Goal: Task Accomplishment & Management: Manage account settings

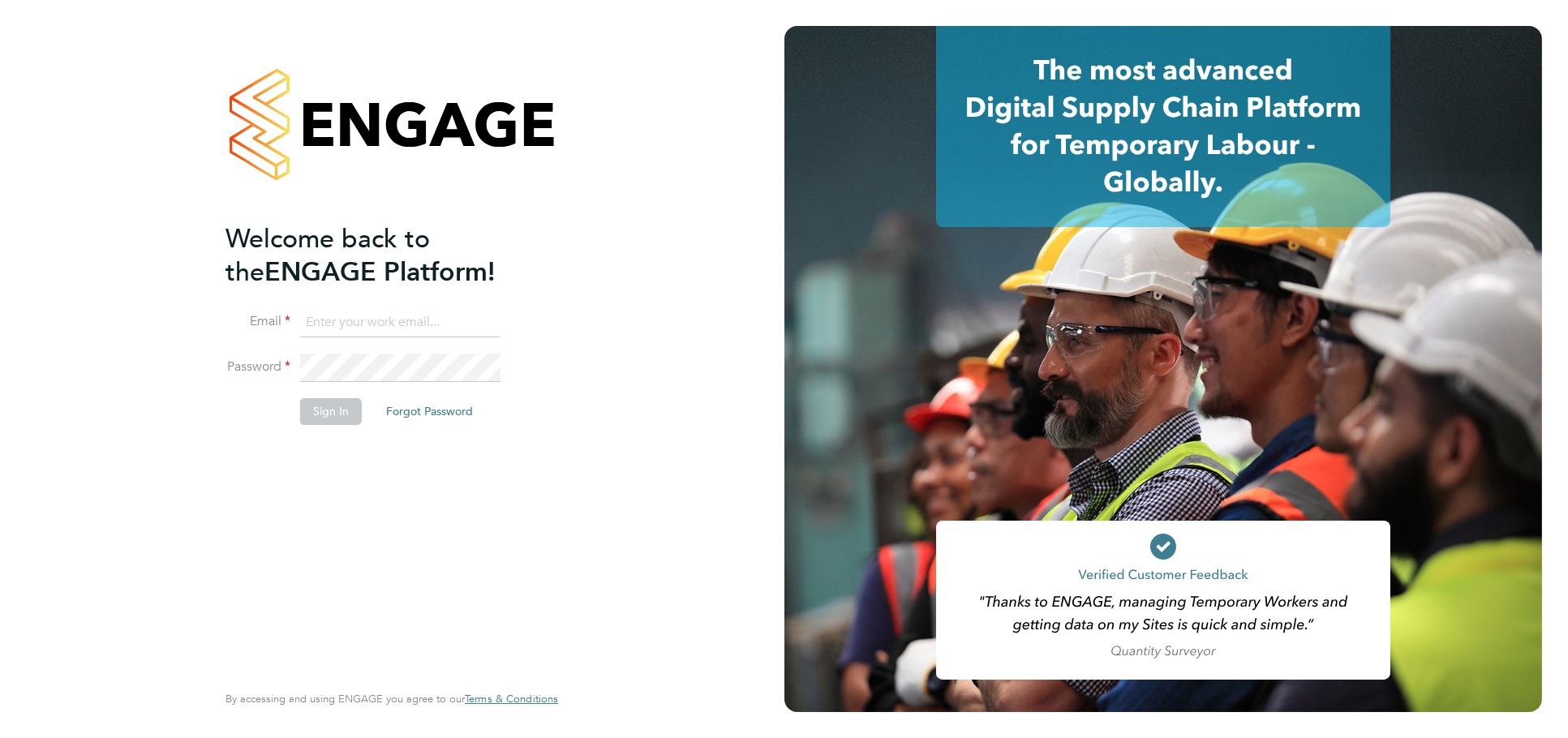
type input "jessica@pcrnet.co.uk"
click at [326, 409] on button "Sign In" at bounding box center [331, 410] width 62 height 26
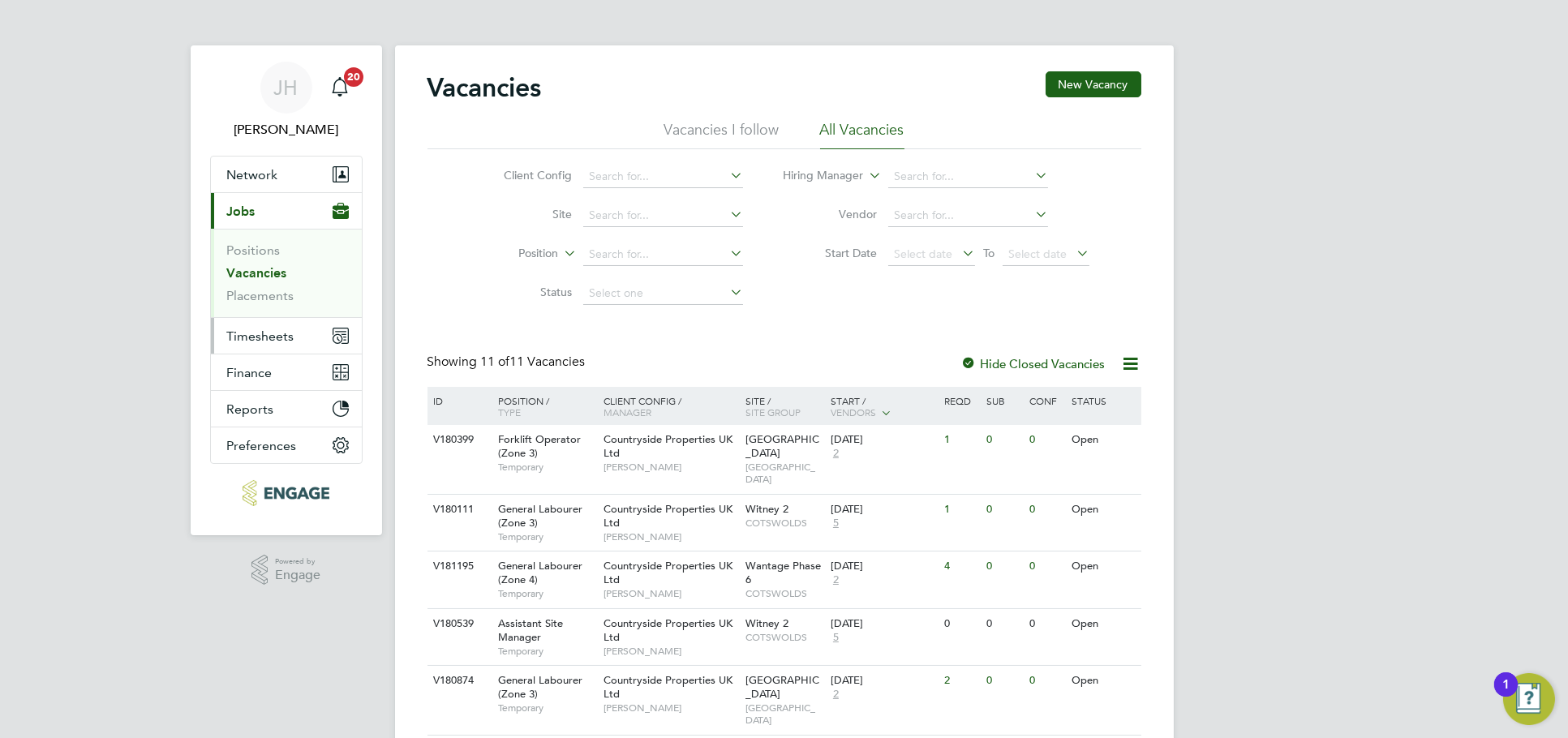
click at [308, 339] on button "Timesheets" at bounding box center [286, 335] width 151 height 36
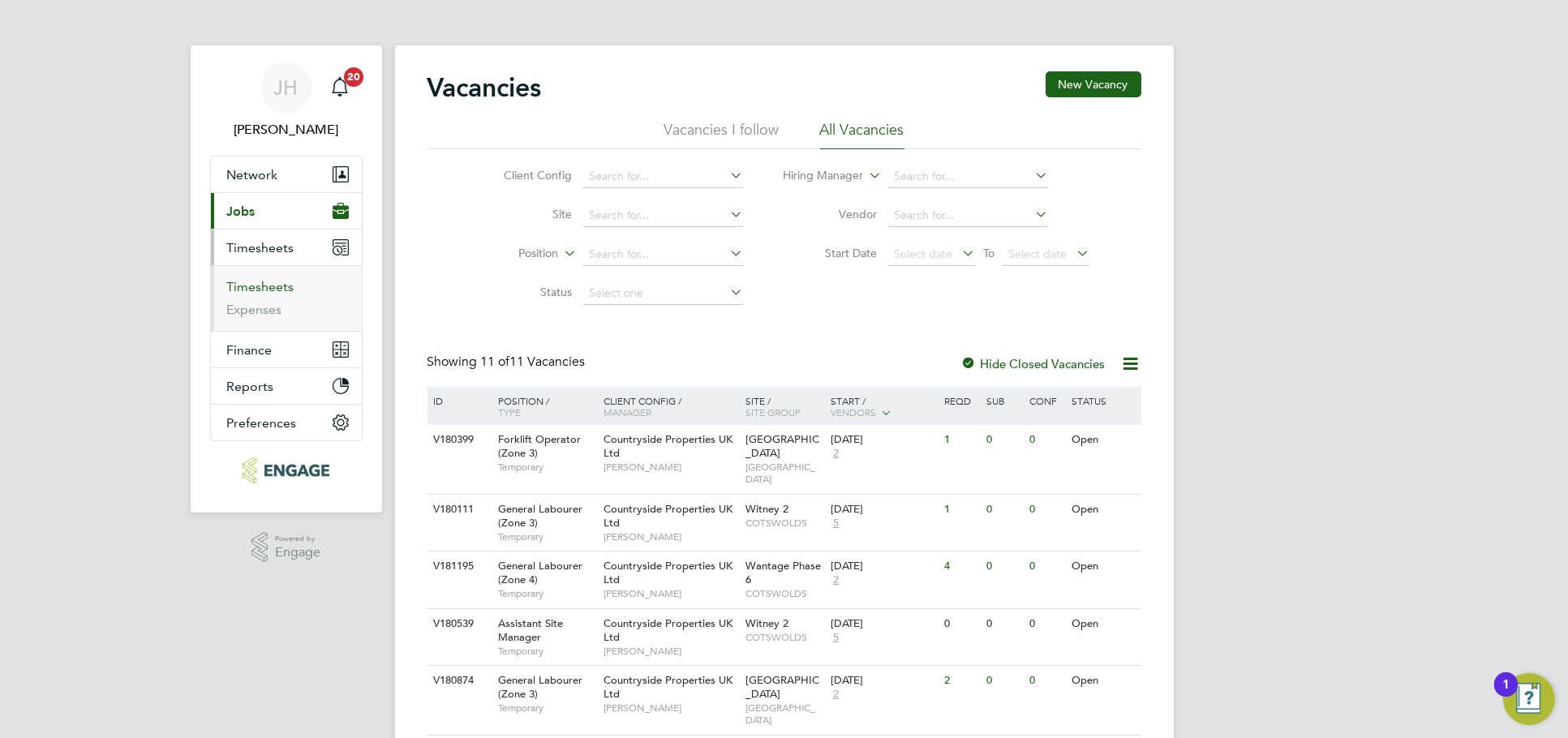
click at [284, 286] on link "Timesheets" at bounding box center [260, 287] width 68 height 15
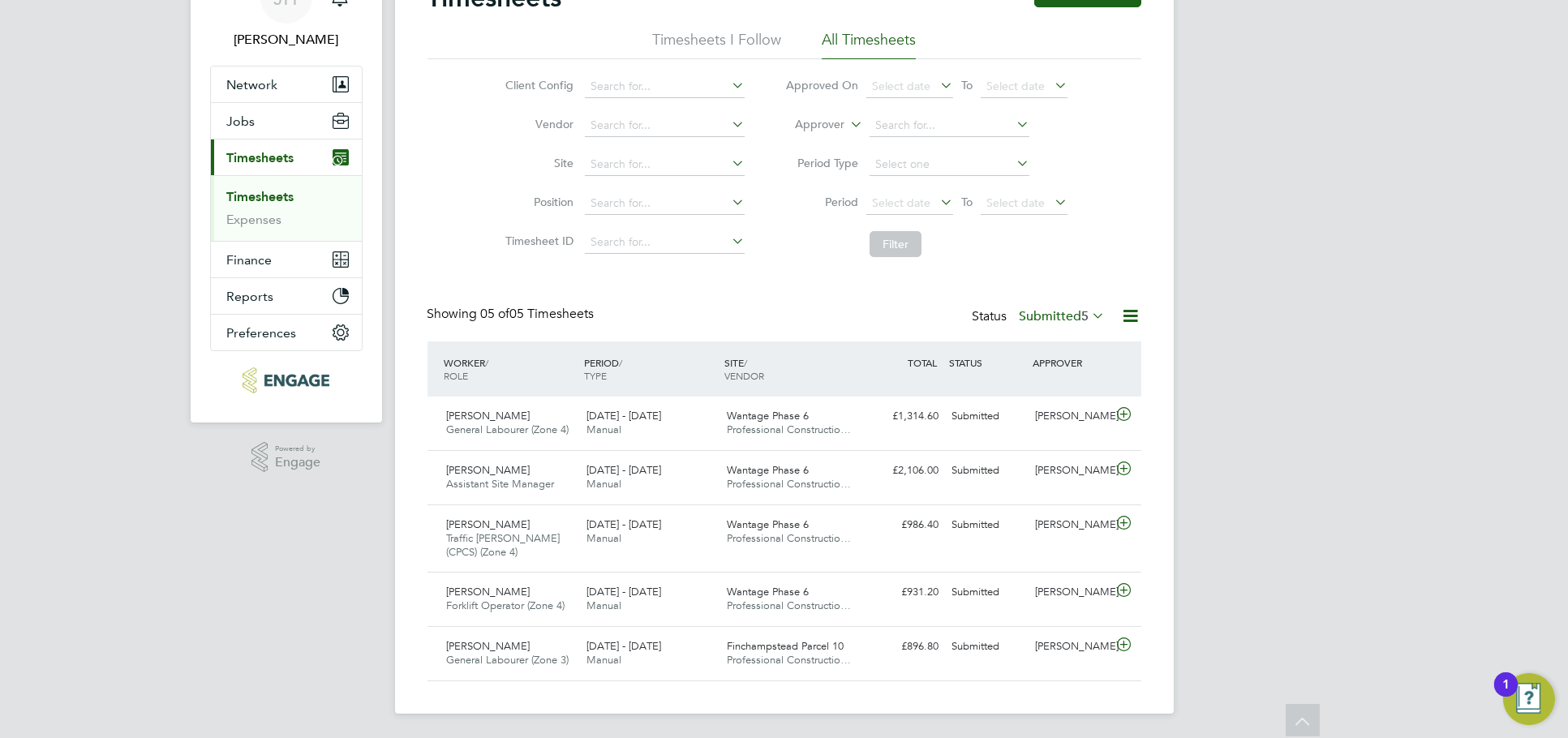
click at [1086, 329] on div "Showing 05 of 05 Timesheets Status Submitted 5" at bounding box center [784, 324] width 714 height 36
click at [1086, 319] on span "5" at bounding box center [1085, 316] width 8 height 16
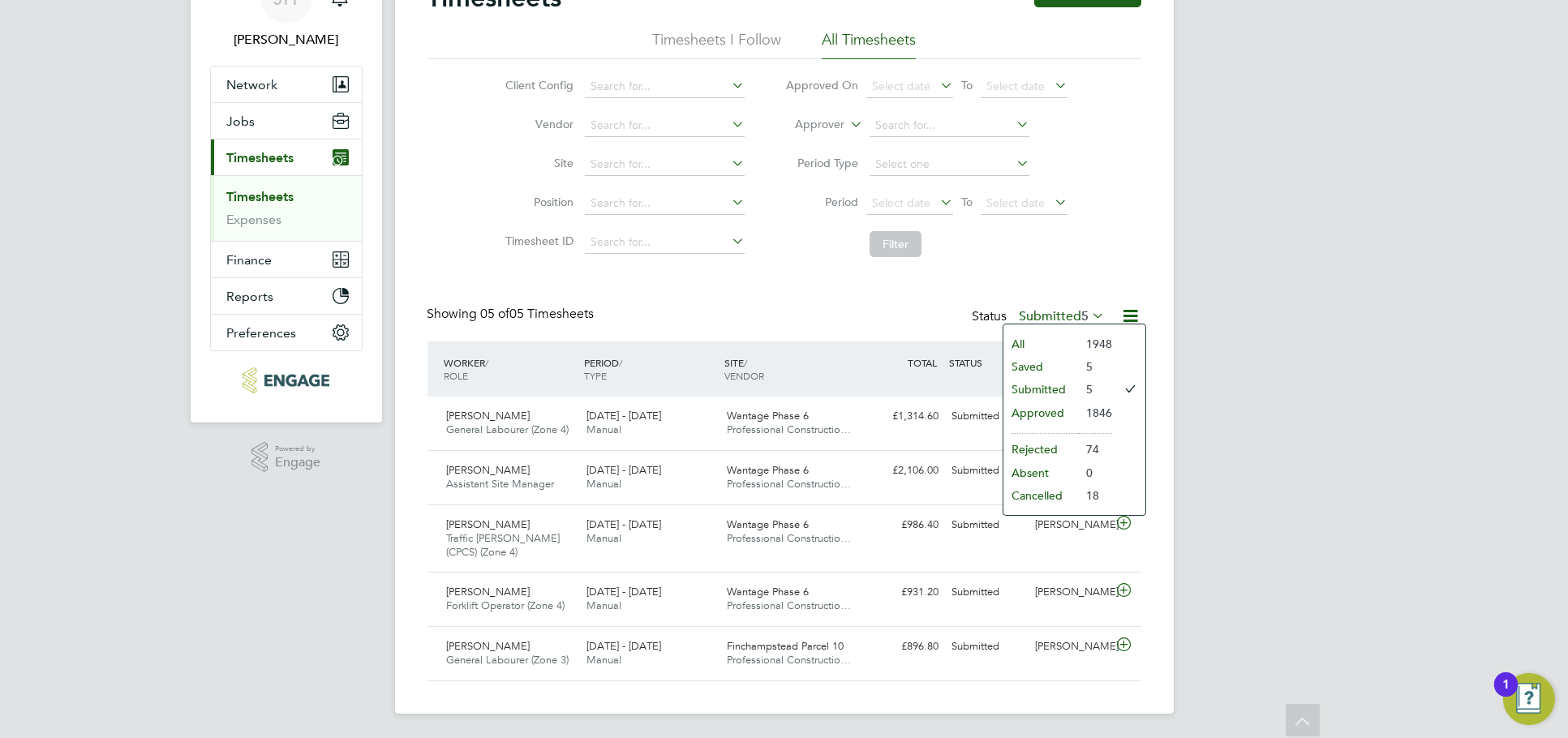
click at [1065, 412] on li "Approved" at bounding box center [1040, 412] width 74 height 23
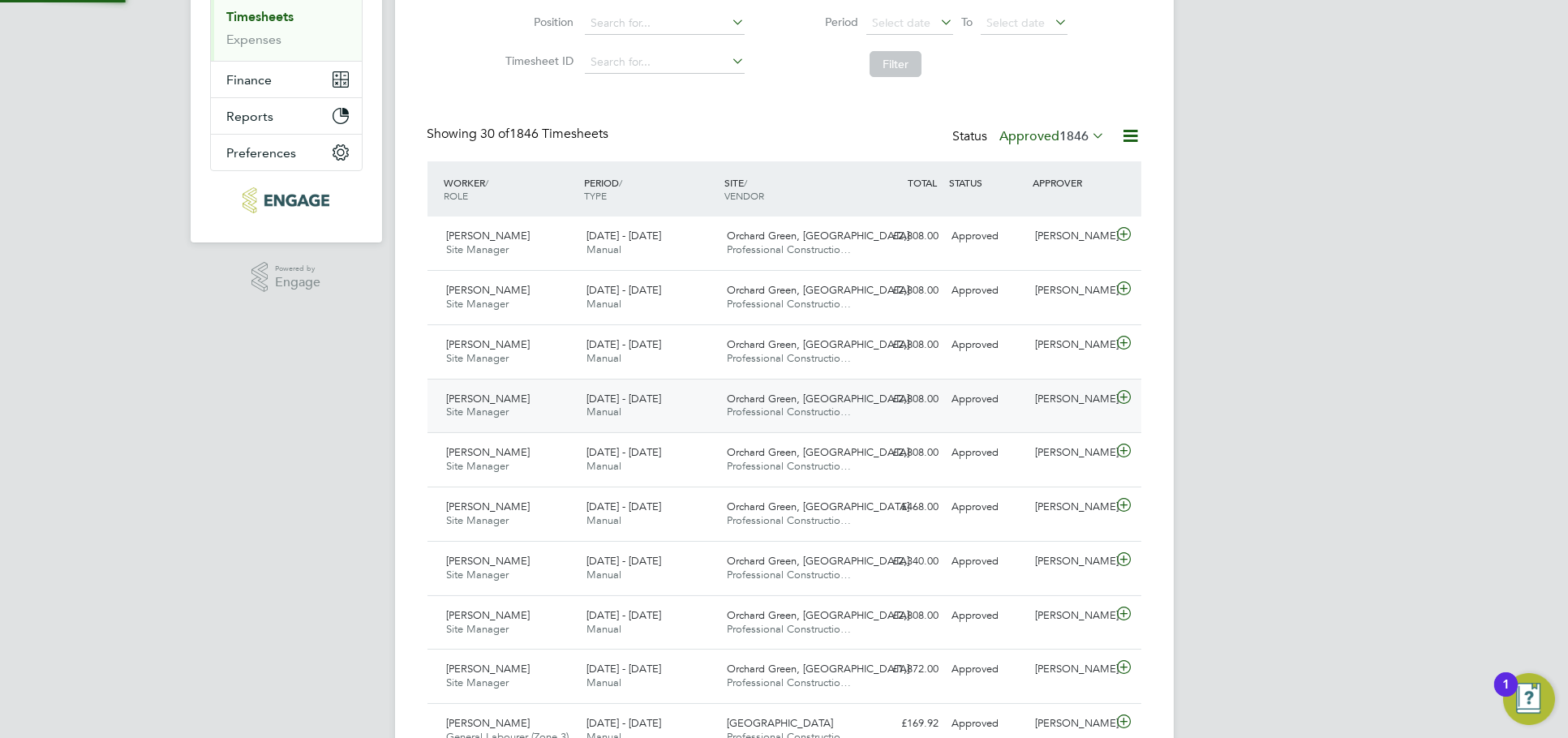
scroll to position [42, 140]
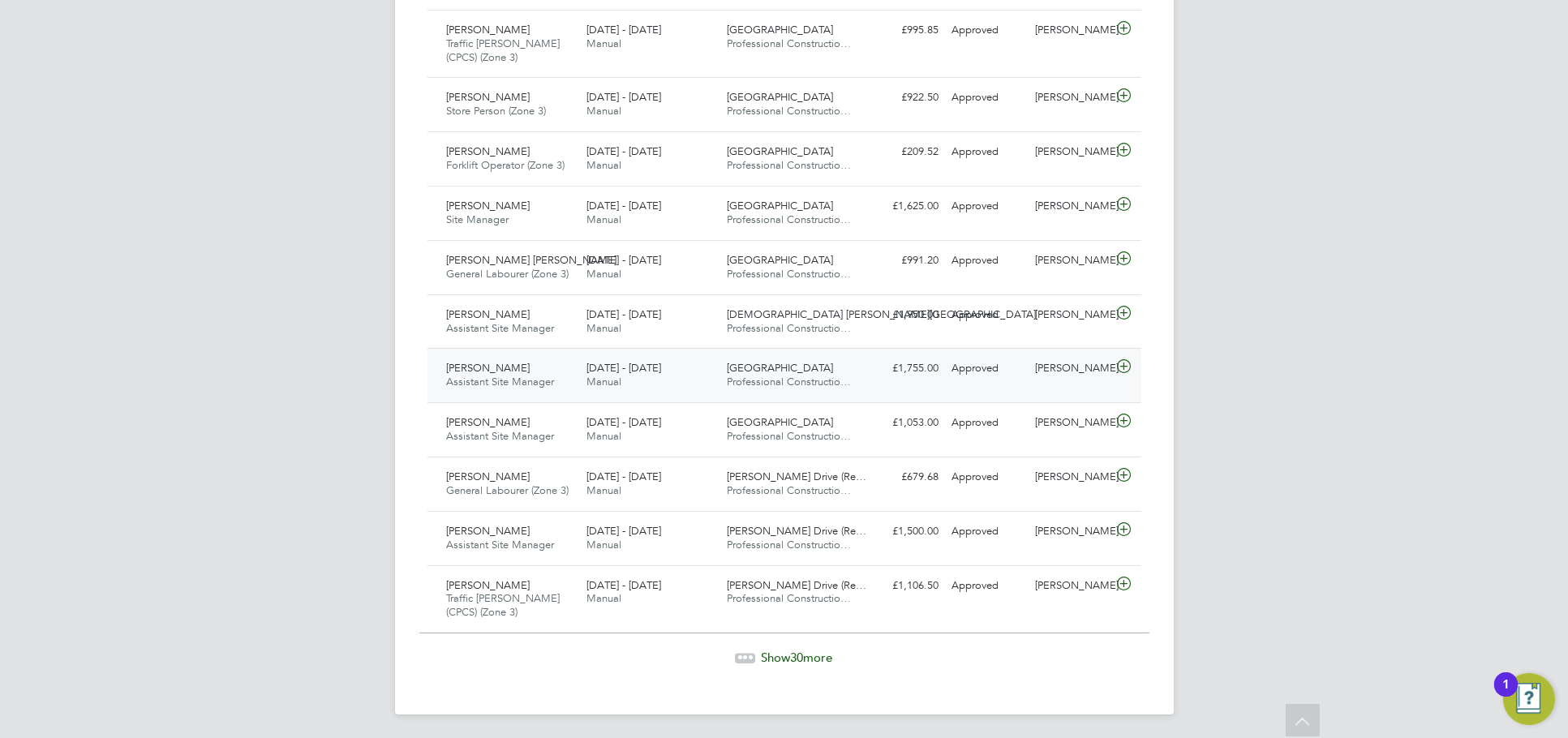
click at [1088, 384] on div "Terry Jordan Assistant Site Manager 15 - 21 Sep 2025 15 - 21 Sep 2025 Manual Ho…" at bounding box center [784, 374] width 714 height 54
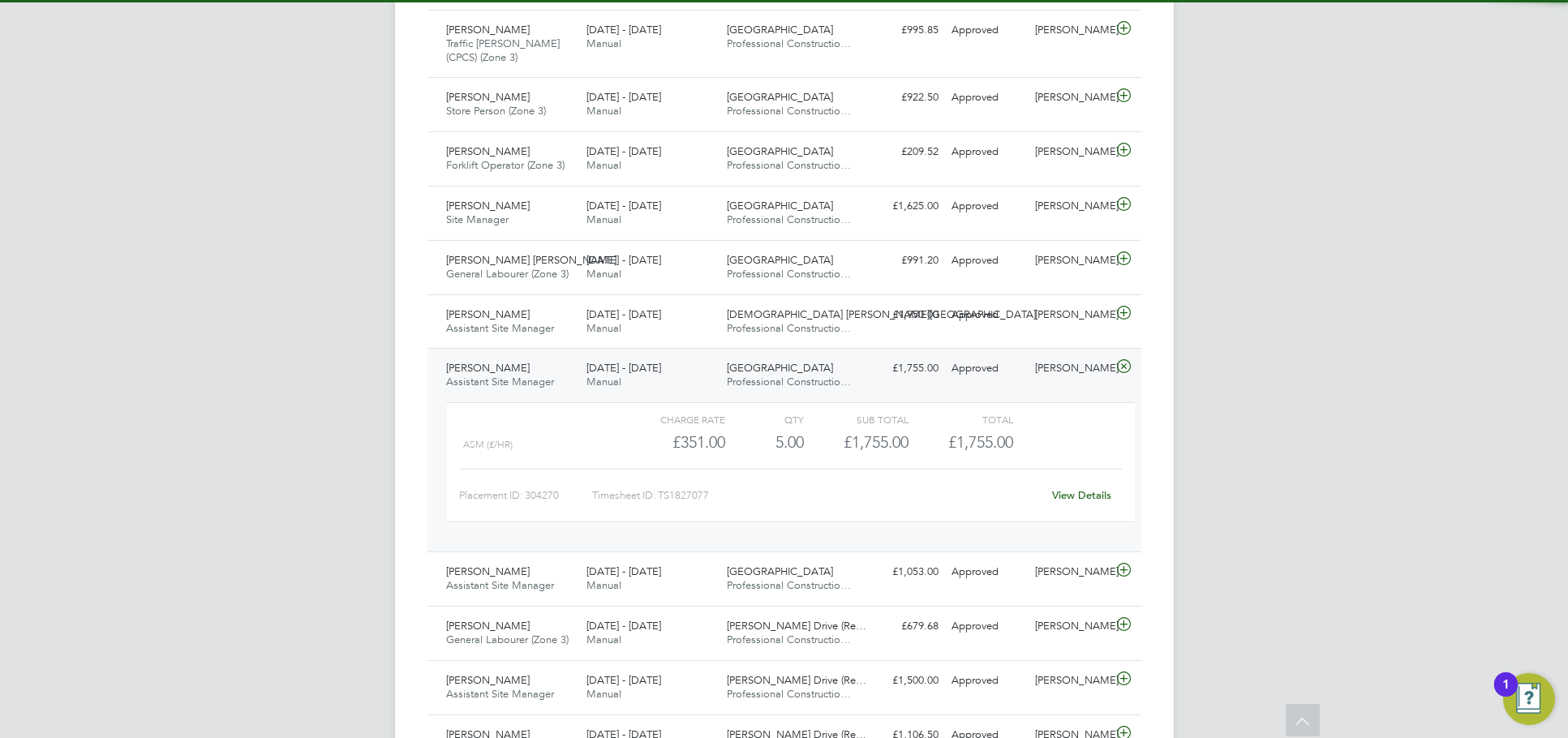
click at [1072, 491] on link "View Details" at bounding box center [1081, 495] width 59 height 14
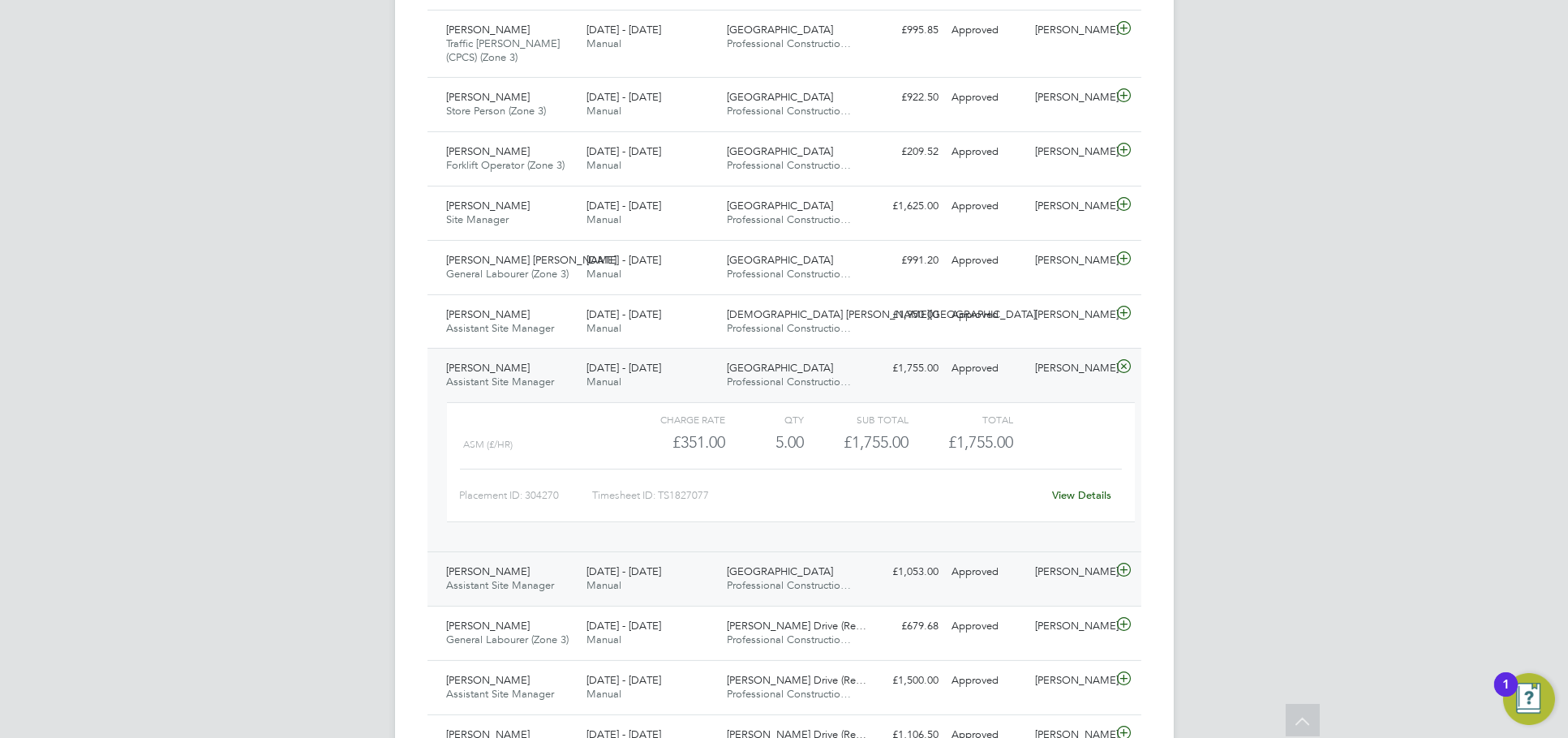
click at [1054, 581] on div "Rafal Koczuba" at bounding box center [1070, 572] width 84 height 27
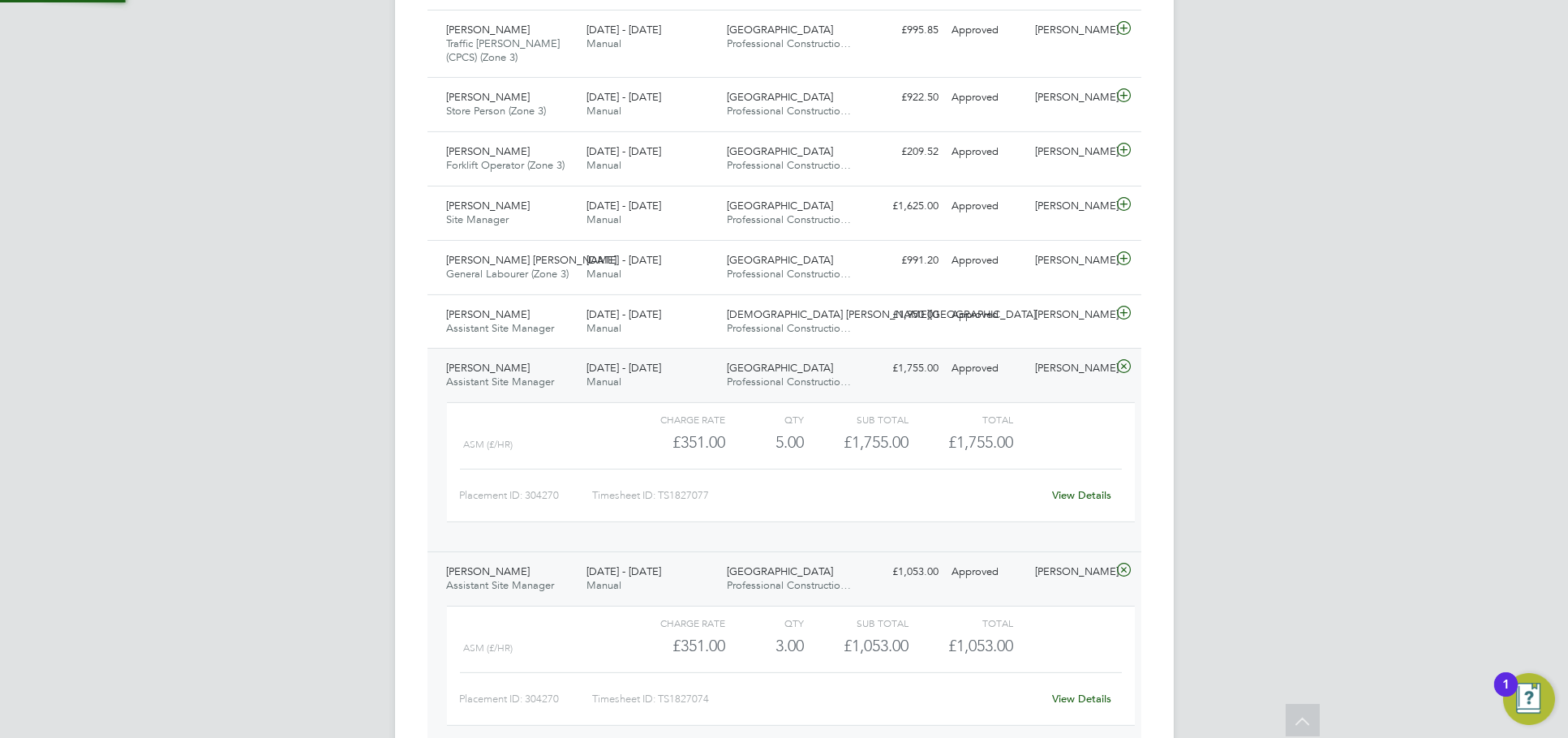
click at [1080, 698] on link "View Details" at bounding box center [1081, 698] width 59 height 14
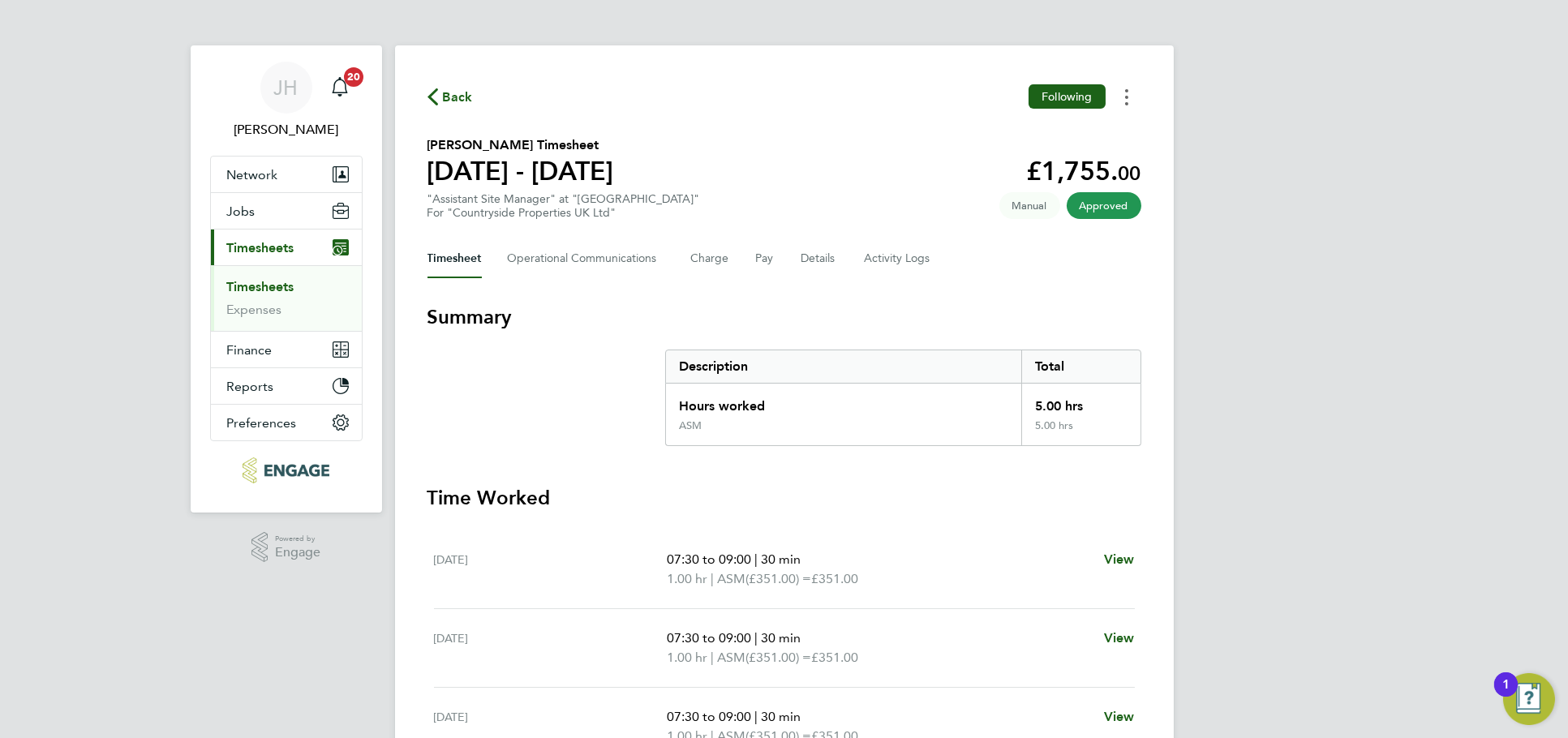
click at [1132, 99] on button "Timesheets Menu" at bounding box center [1126, 97] width 29 height 25
click at [1078, 133] on link "Download timesheet" at bounding box center [1043, 133] width 194 height 33
click at [1246, 135] on div "[PERSON_NAME] Notifications 20 Applications: Network Team Members Businesses Si…" at bounding box center [784, 592] width 1568 height 1185
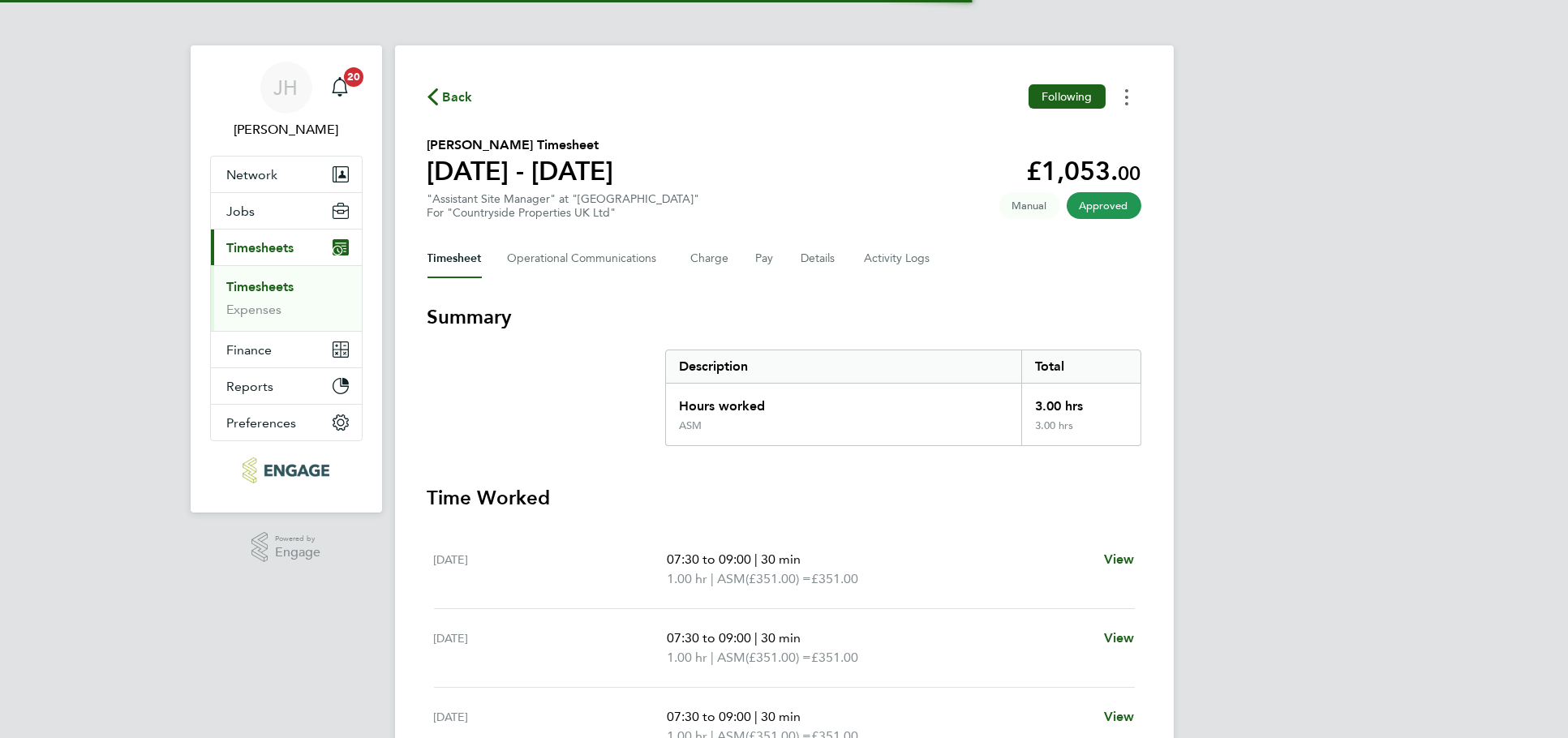
click at [1119, 92] on button "Timesheets Menu" at bounding box center [1126, 97] width 29 height 25
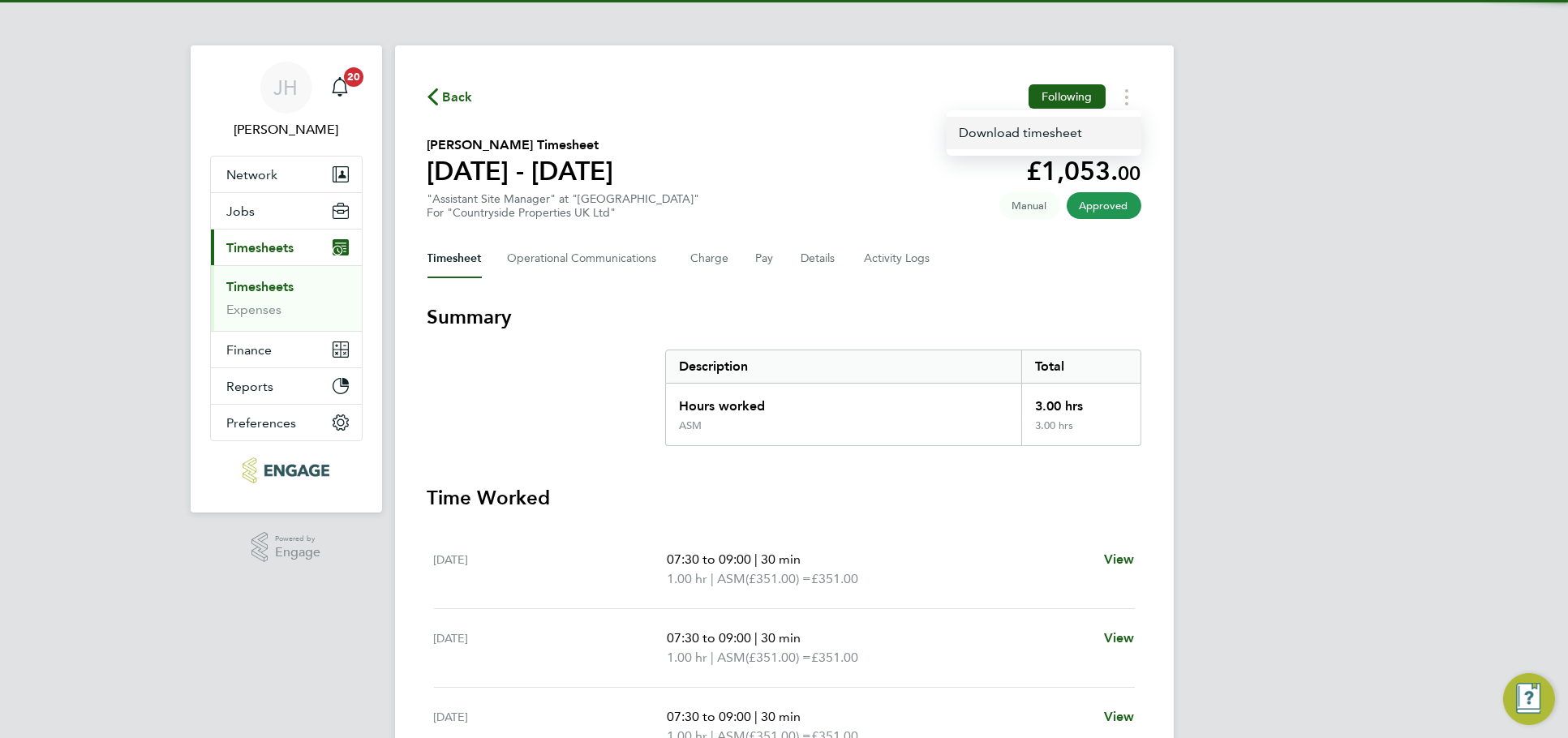
click at [1088, 128] on link "Download timesheet" at bounding box center [1043, 133] width 194 height 33
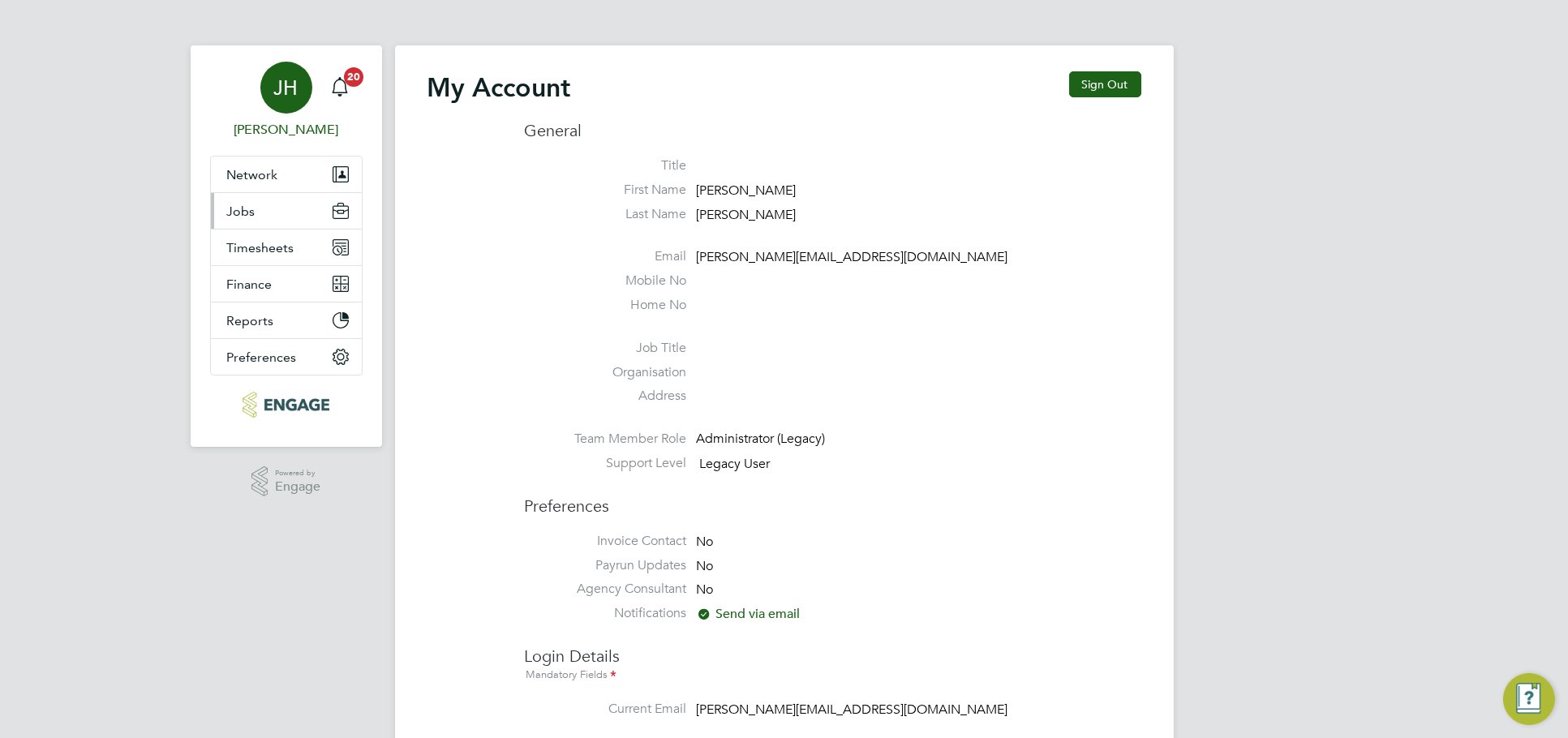
type input "[PERSON_NAME][EMAIL_ADDRESS][DOMAIN_NAME]"
click at [283, 223] on button "Jobs" at bounding box center [286, 210] width 151 height 36
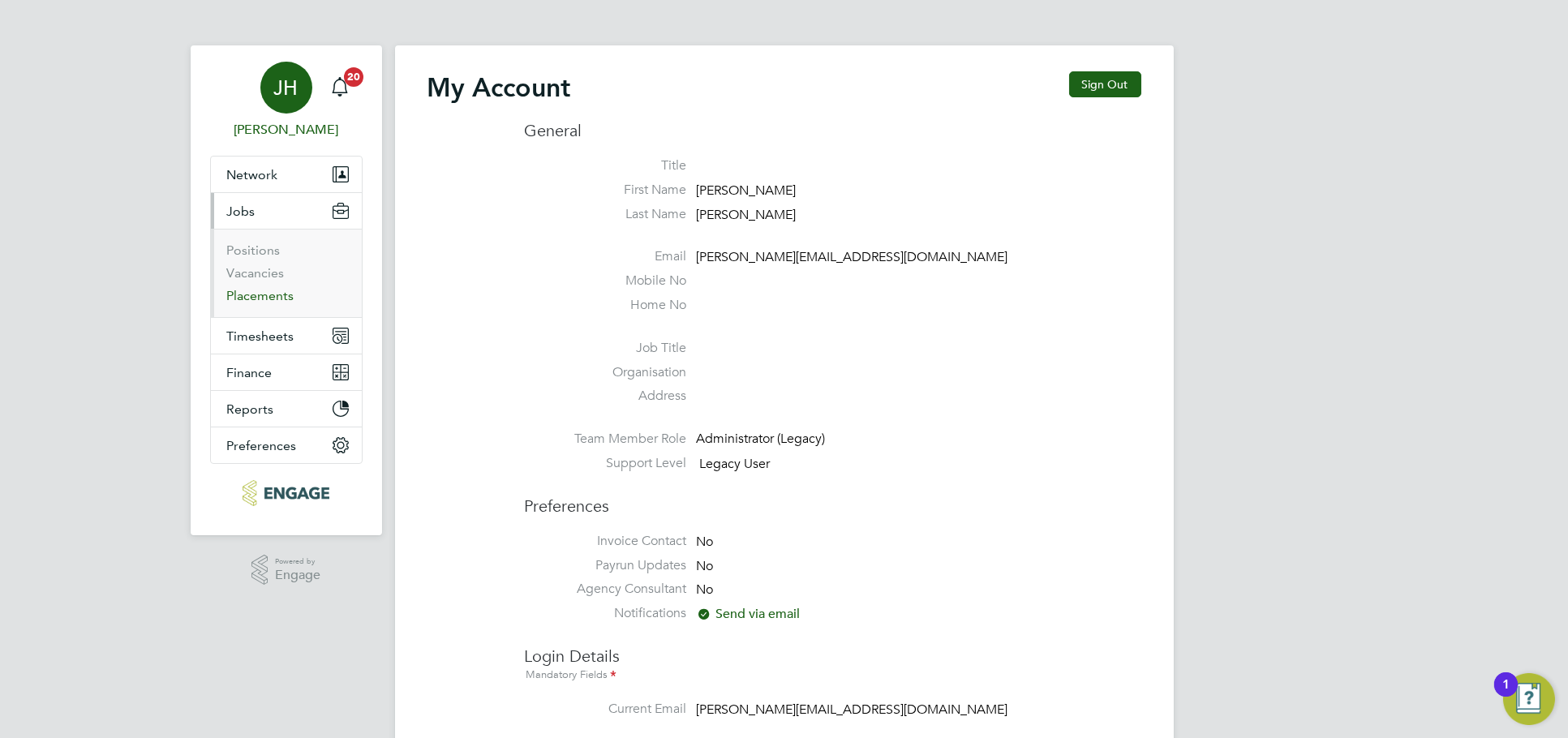
click at [267, 294] on link "Placements" at bounding box center [260, 295] width 68 height 15
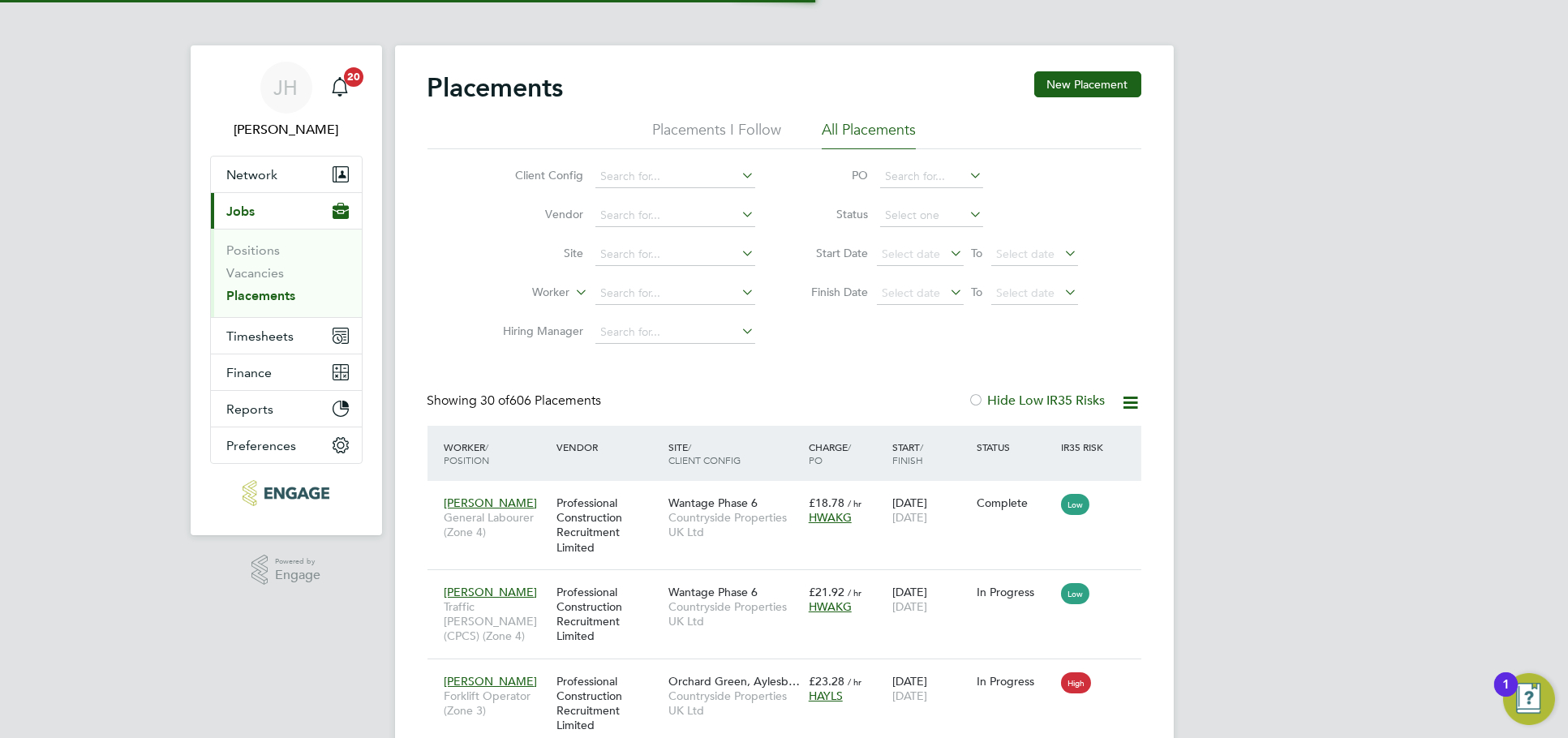
click at [678, 280] on li "Worker" at bounding box center [623, 294] width 305 height 39
click at [682, 285] on input at bounding box center [676, 293] width 160 height 23
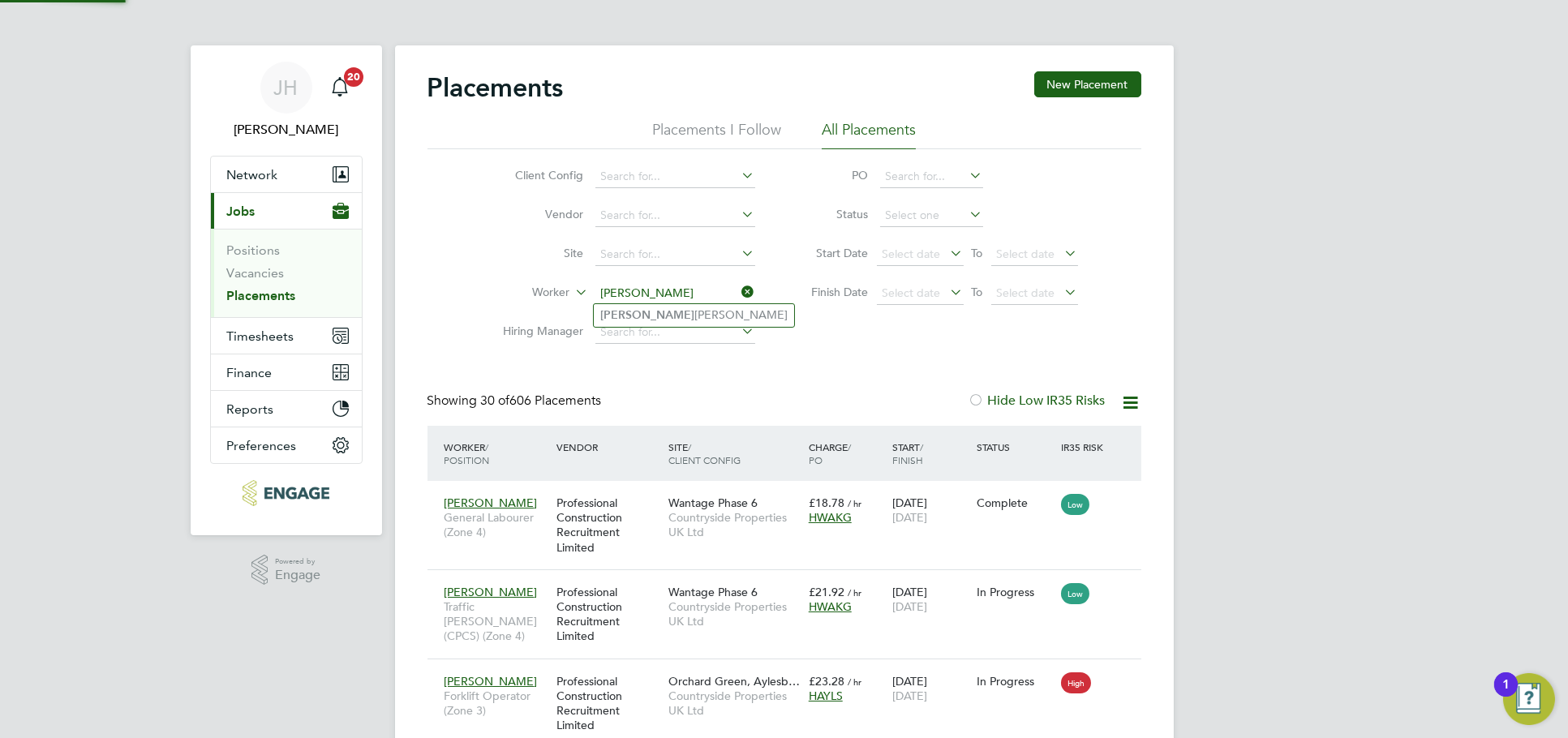
click at [679, 311] on li "[PERSON_NAME]" at bounding box center [694, 315] width 200 height 22
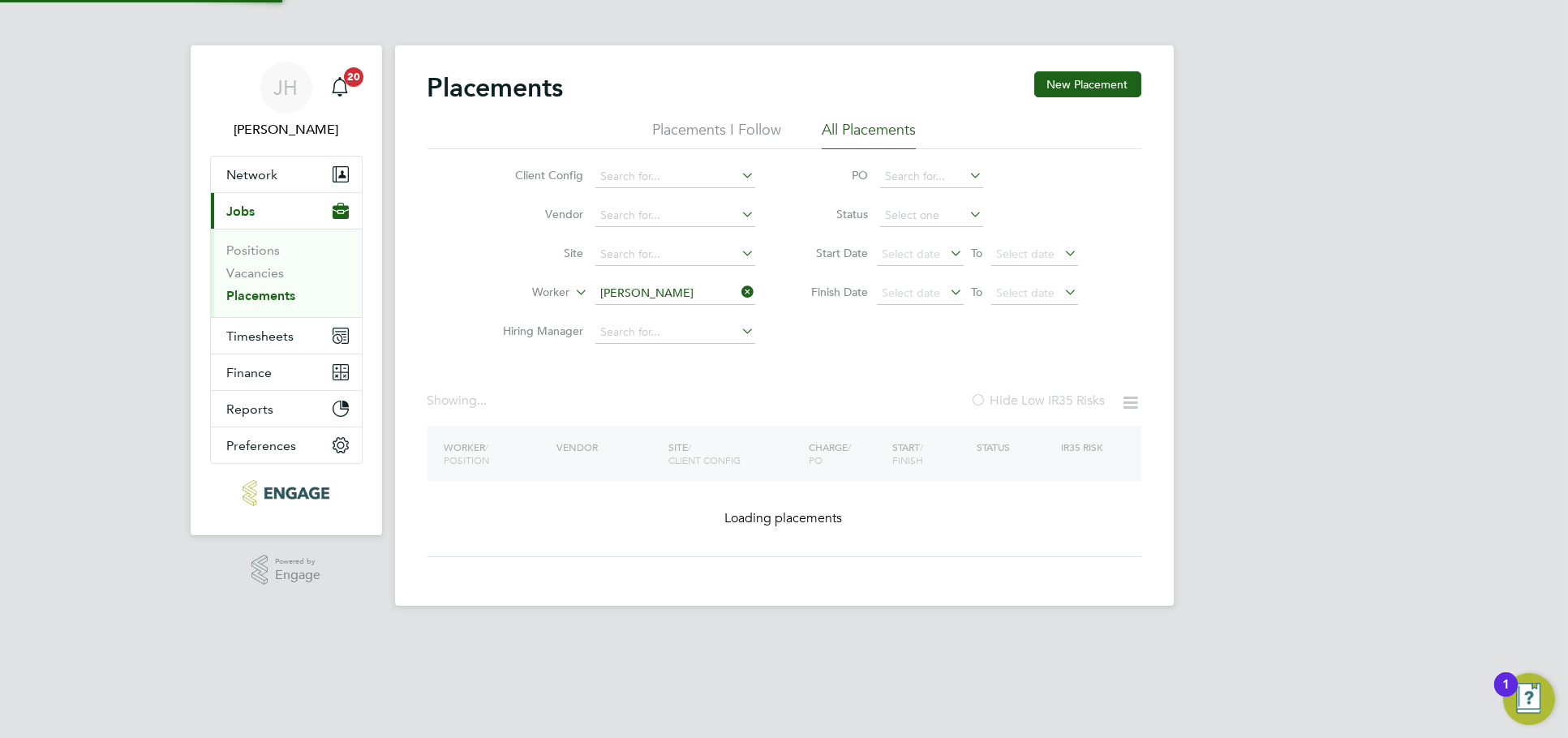
type input "[PERSON_NAME]"
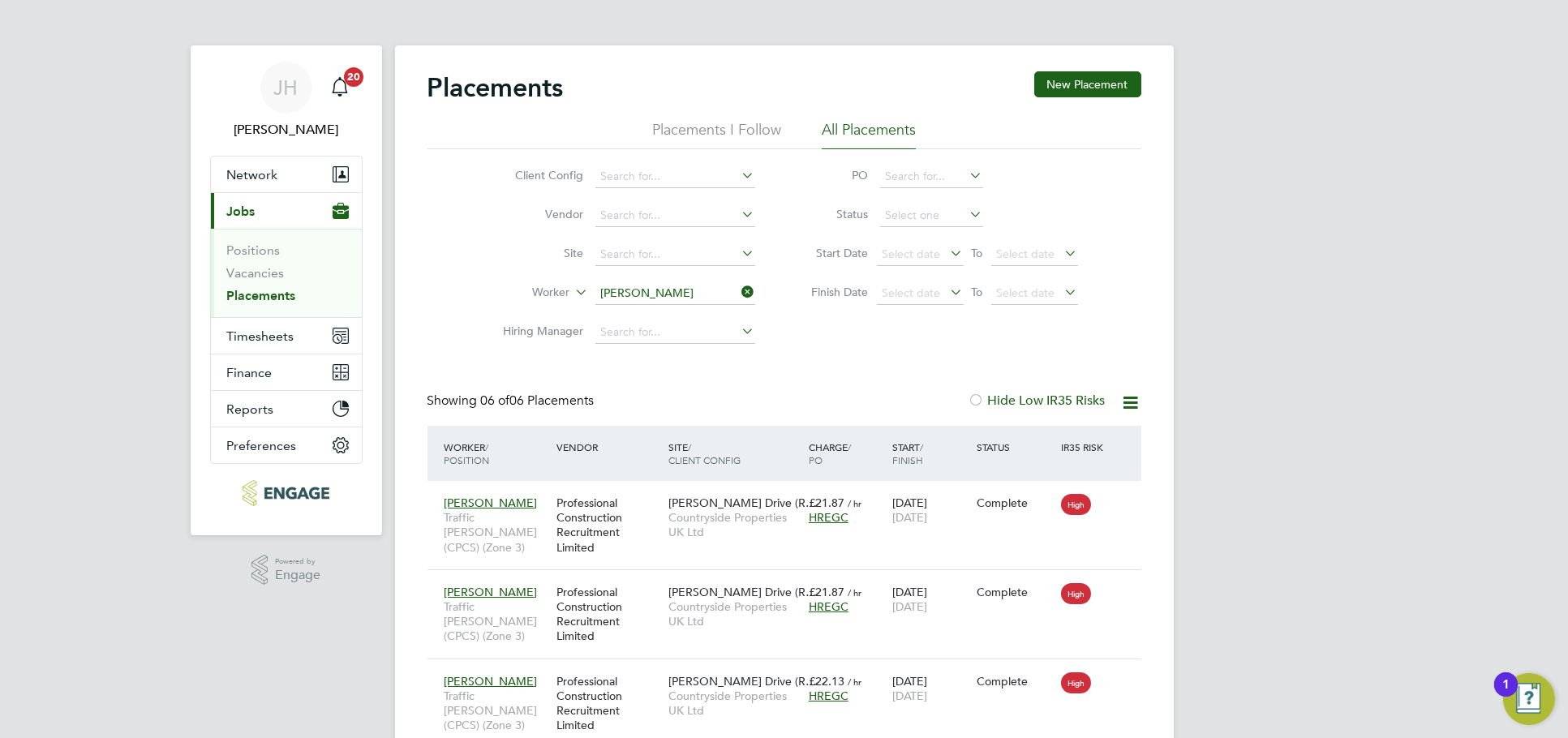
click at [709, 292] on input "[PERSON_NAME]" at bounding box center [676, 293] width 160 height 23
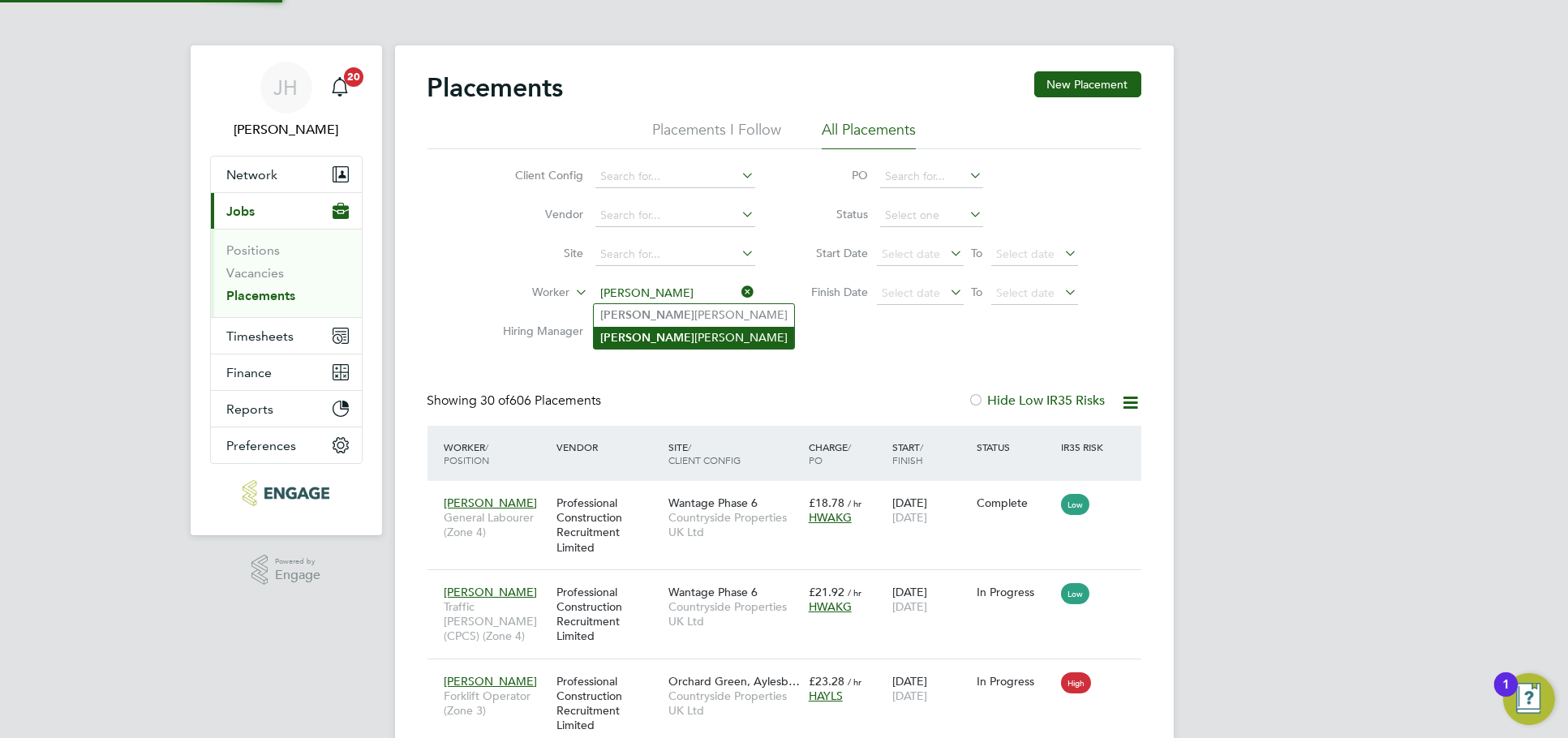
click at [653, 339] on li "[PERSON_NAME]" at bounding box center [694, 338] width 200 height 22
type input "[PERSON_NAME]"
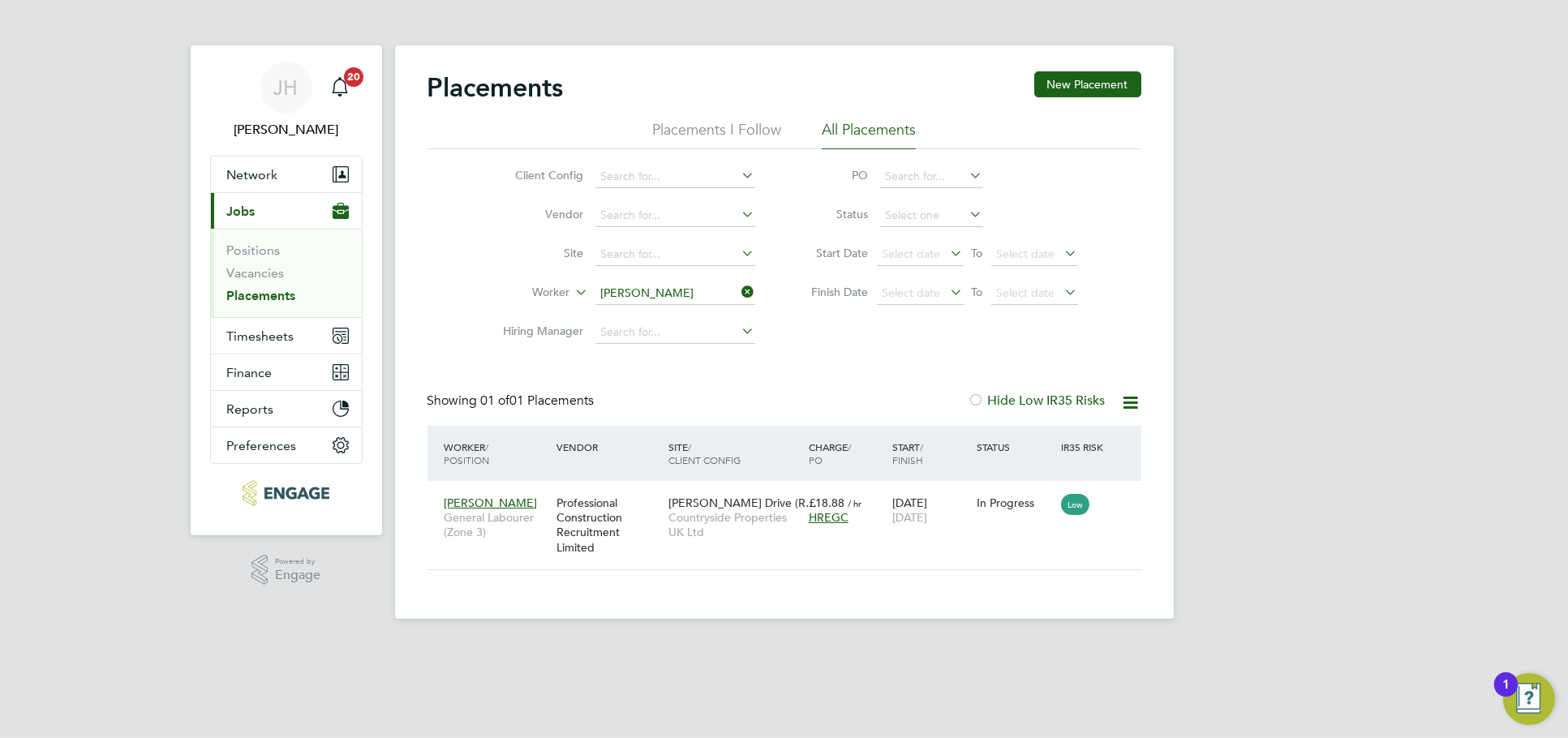
click at [1259, 430] on div "[PERSON_NAME] Notifications 20 Applications: Network Team Members Businesses Si…" at bounding box center [784, 322] width 1568 height 645
click at [665, 301] on input "[PERSON_NAME]" at bounding box center [676, 293] width 160 height 23
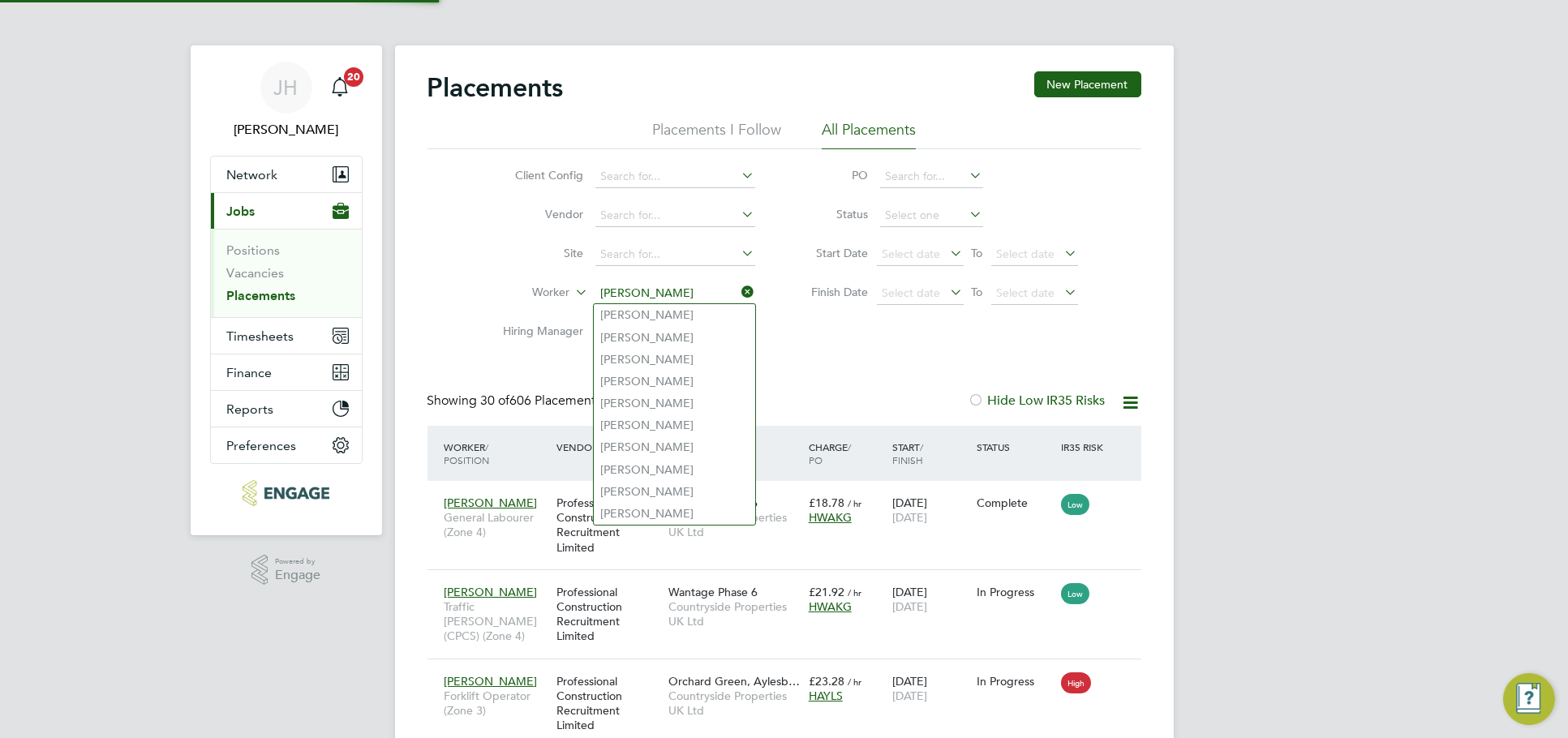
scroll to position [61, 140]
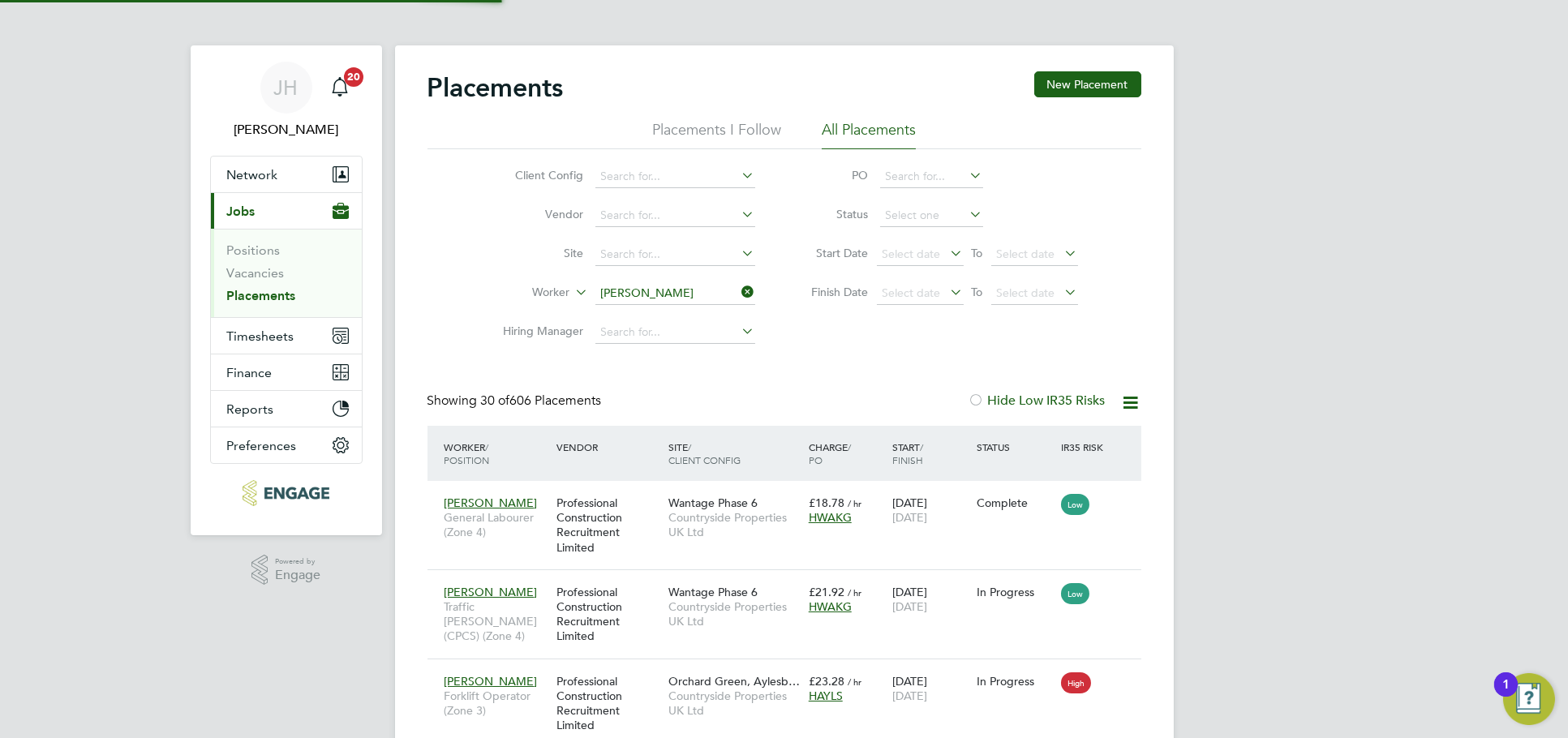
click at [686, 311] on li "[PERSON_NAME]" at bounding box center [694, 315] width 200 height 22
type input "[PERSON_NAME]"
